Goal: Information Seeking & Learning: Learn about a topic

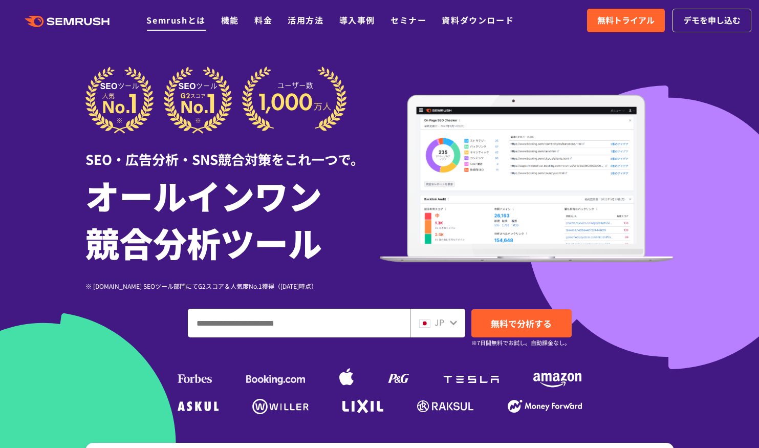
click at [170, 17] on link "Semrushとは" at bounding box center [175, 20] width 59 height 12
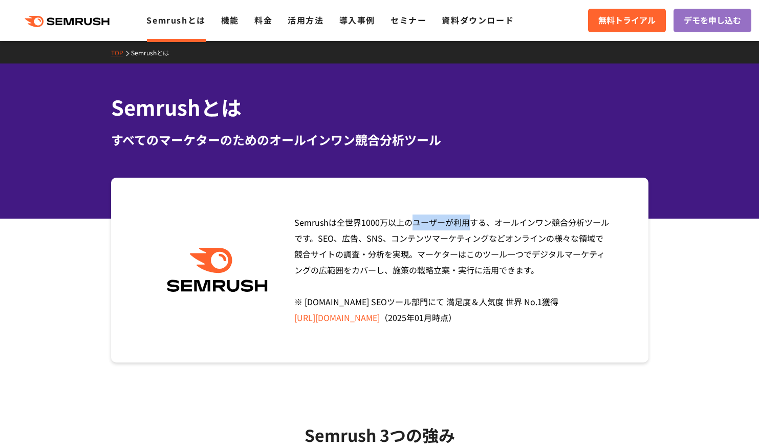
drag, startPoint x: 293, startPoint y: 221, endPoint x: 329, endPoint y: 224, distance: 35.5
click at [329, 224] on div "Semrushは全世界[DATE]万以上のユーザーが利用する、オールインワン競合分析ツールです。SEO、広告、SNS、コンテンツマーケティングなどオンラインの…" at bounding box center [449, 270] width 325 height 111
copy span "Semrush"
